Goal: Task Accomplishment & Management: Manage account settings

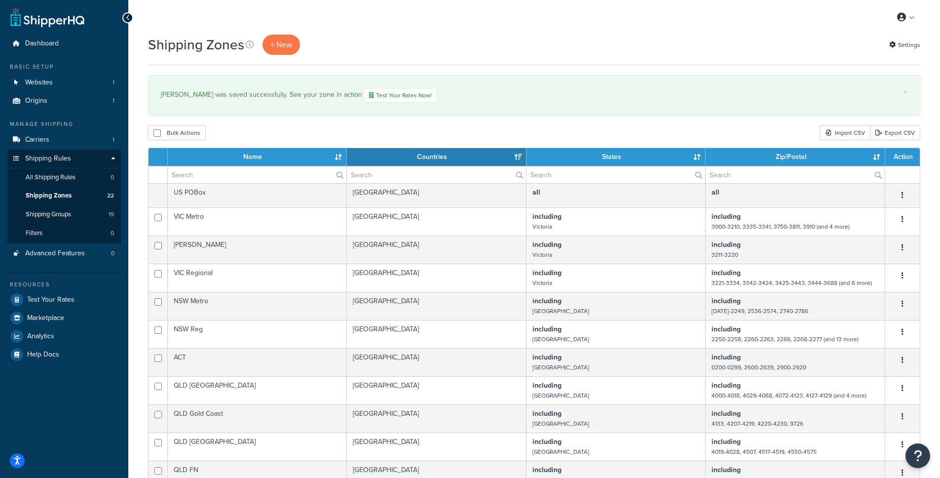
select select "15"
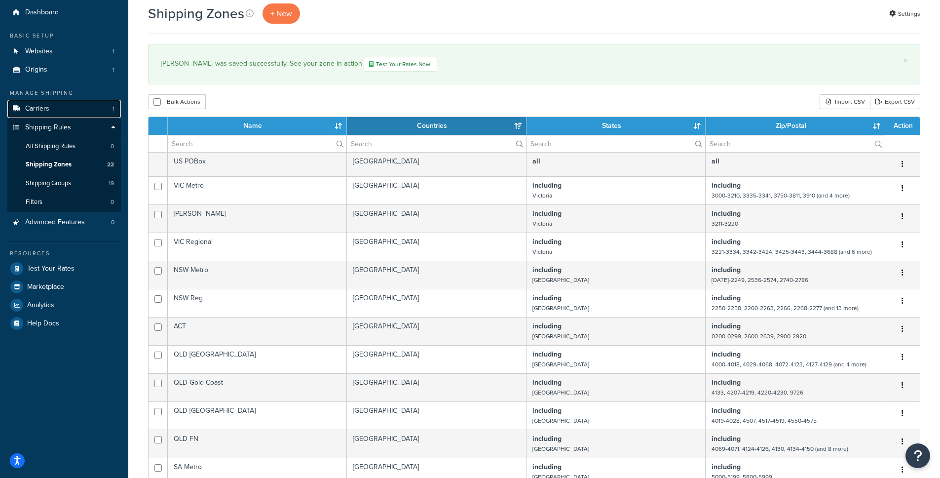
click at [54, 108] on link "Carriers 1" at bounding box center [63, 109] width 113 height 18
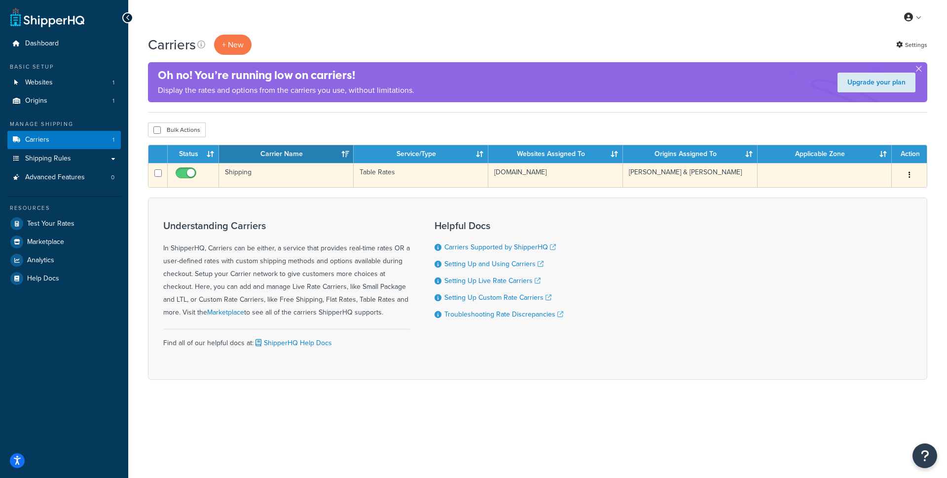
click at [242, 171] on td "Shipping" at bounding box center [286, 175] width 135 height 24
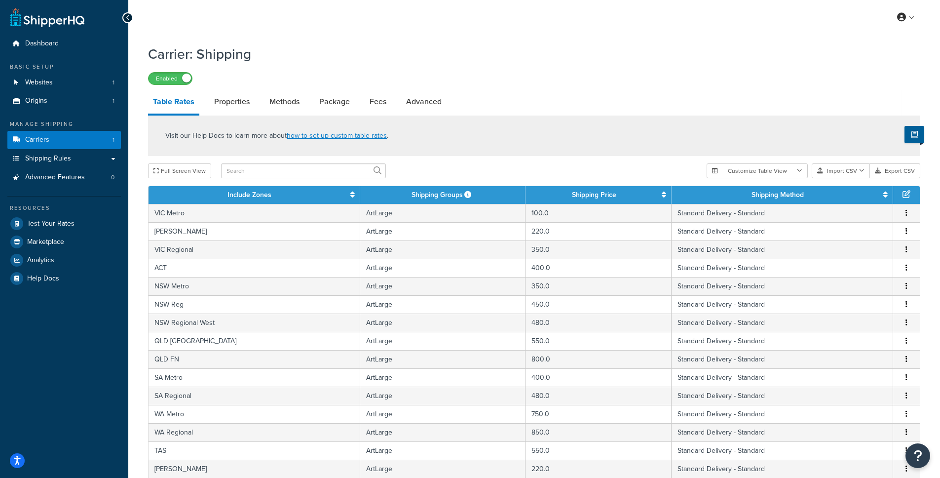
scroll to position [323, 0]
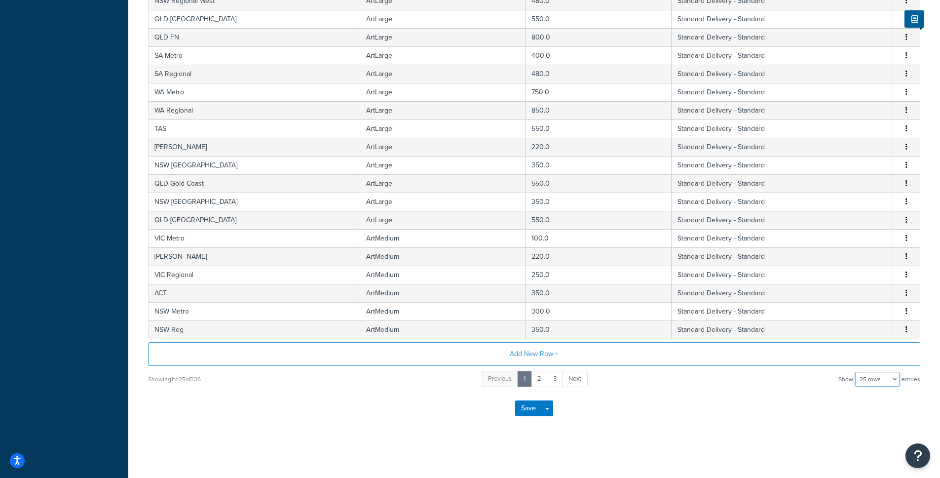
click at [886, 381] on select "10 rows 15 rows 25 rows 50 rows 100 rows 1000 rows" at bounding box center [877, 378] width 44 height 15
click at [856, 371] on select "10 rows 15 rows 25 rows 50 rows 100 rows 1000 rows" at bounding box center [877, 378] width 44 height 15
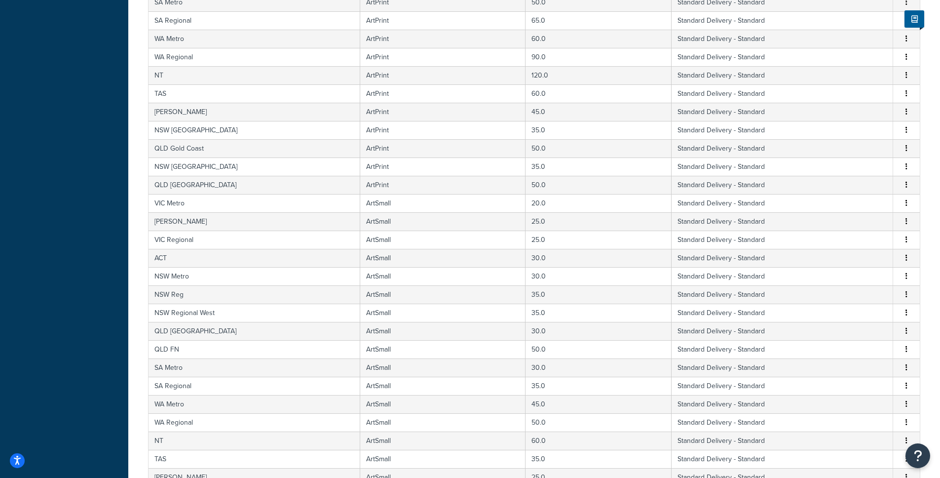
scroll to position [1692, 0]
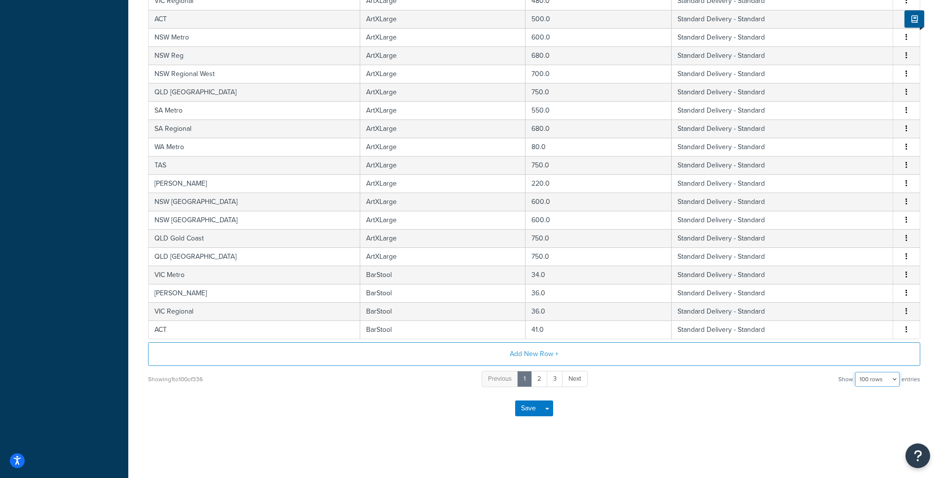
click at [880, 377] on select "10 rows 15 rows 25 rows 50 rows 100 rows 1000 rows" at bounding box center [877, 378] width 44 height 15
select select "1000"
click at [856, 371] on select "10 rows 15 rows 25 rows 50 rows 100 rows 1000 rows" at bounding box center [877, 378] width 44 height 15
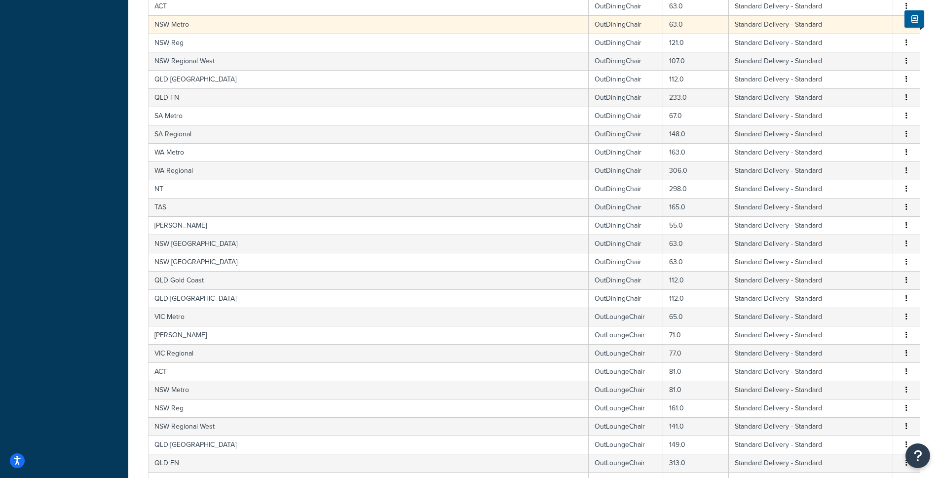
scroll to position [6068, 0]
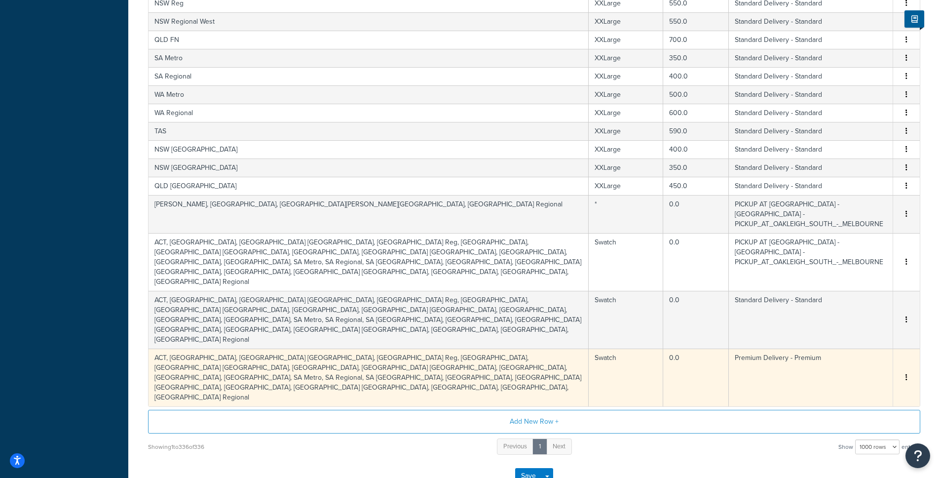
click at [908, 372] on button "button" at bounding box center [906, 377] width 8 height 11
click at [847, 341] on div "Delete" at bounding box center [856, 340] width 70 height 20
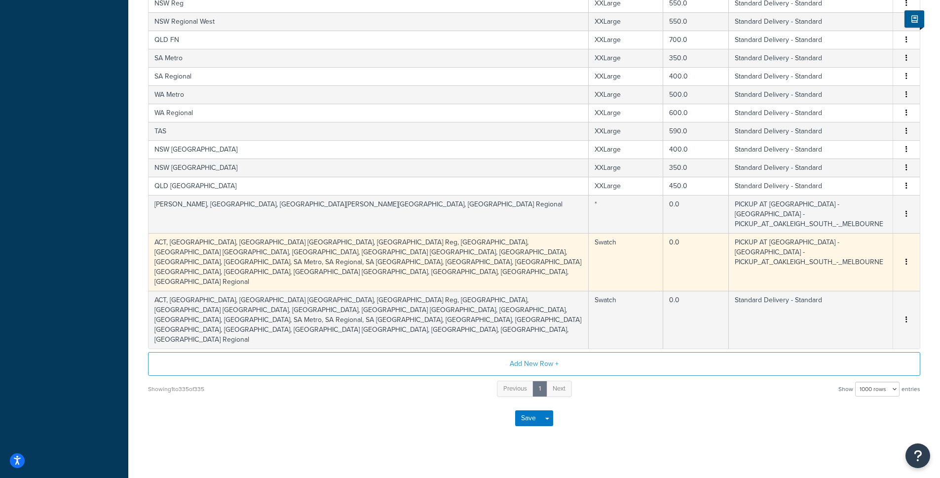
scroll to position [6030, 0]
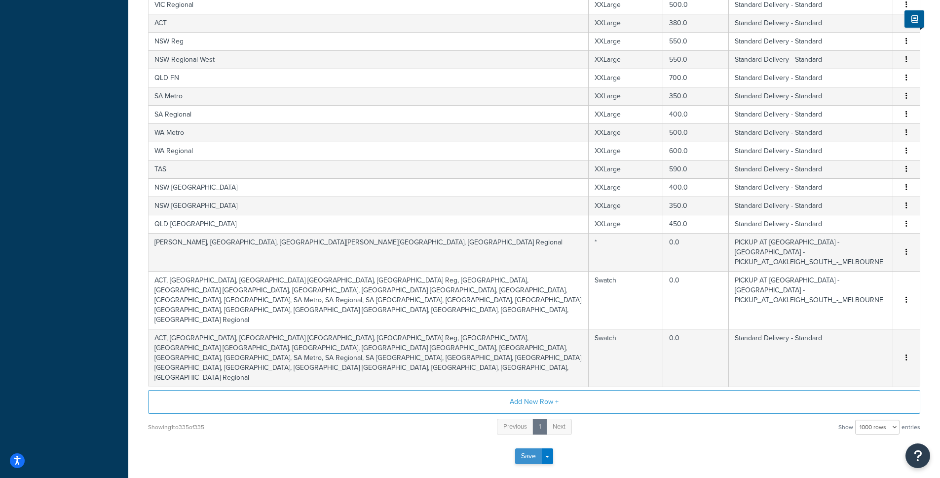
click at [525, 448] on button "Save" at bounding box center [528, 456] width 27 height 16
